Goal: Task Accomplishment & Management: Use online tool/utility

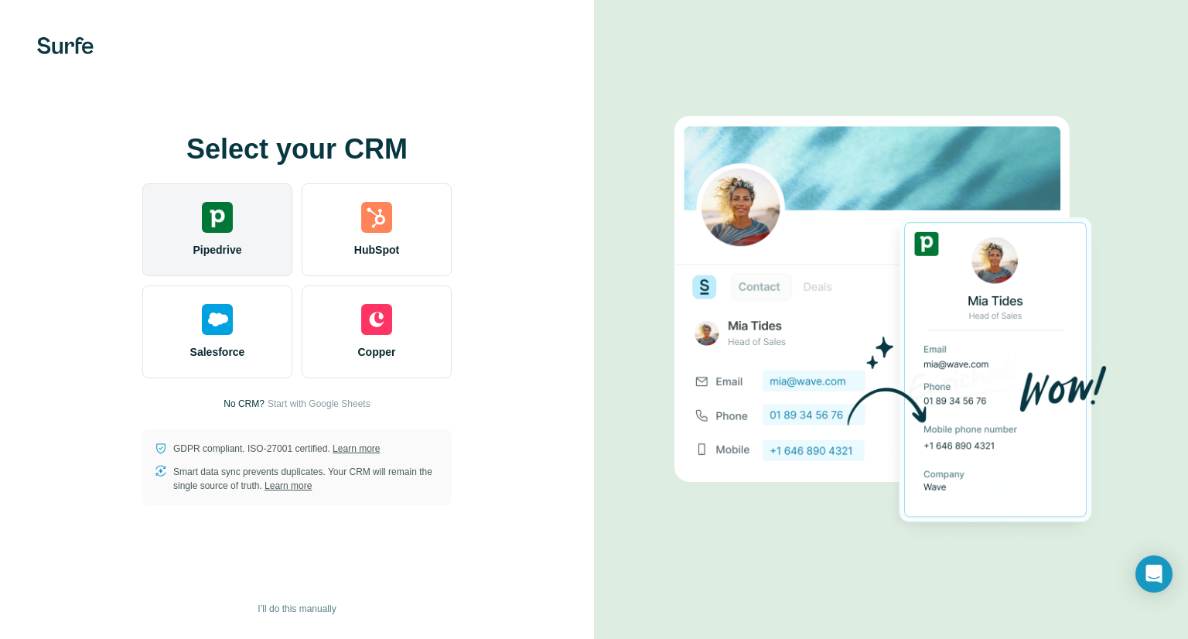
click at [229, 231] on img at bounding box center [217, 217] width 31 height 31
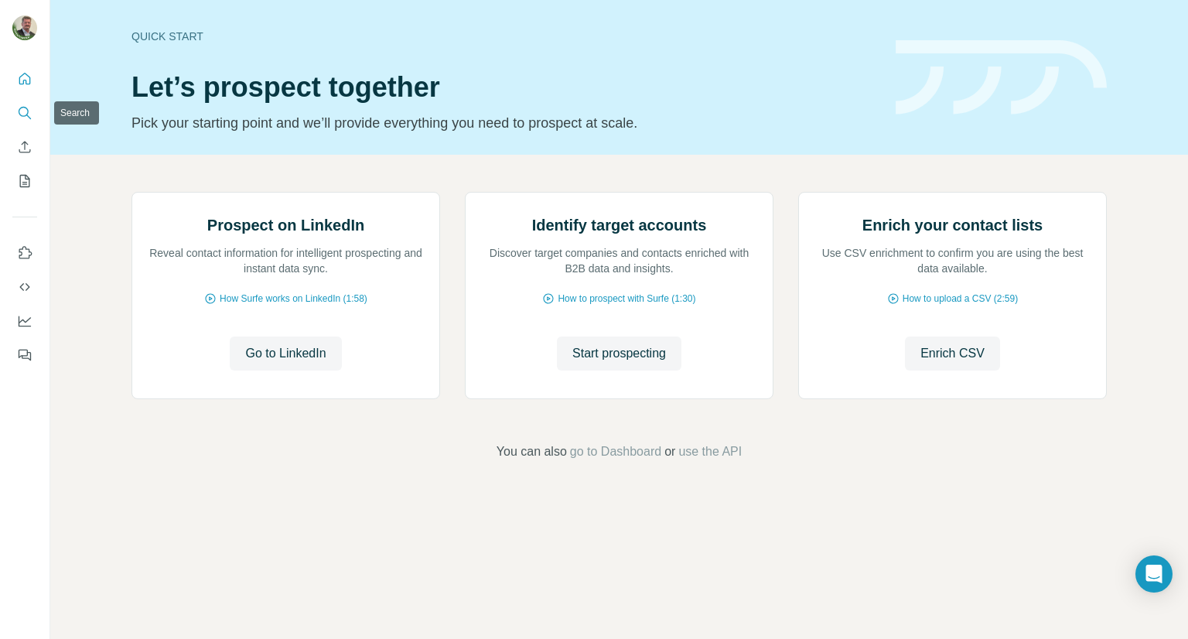
click at [25, 115] on icon "Search" at bounding box center [24, 112] width 15 height 15
